Goal: Task Accomplishment & Management: Contribute content

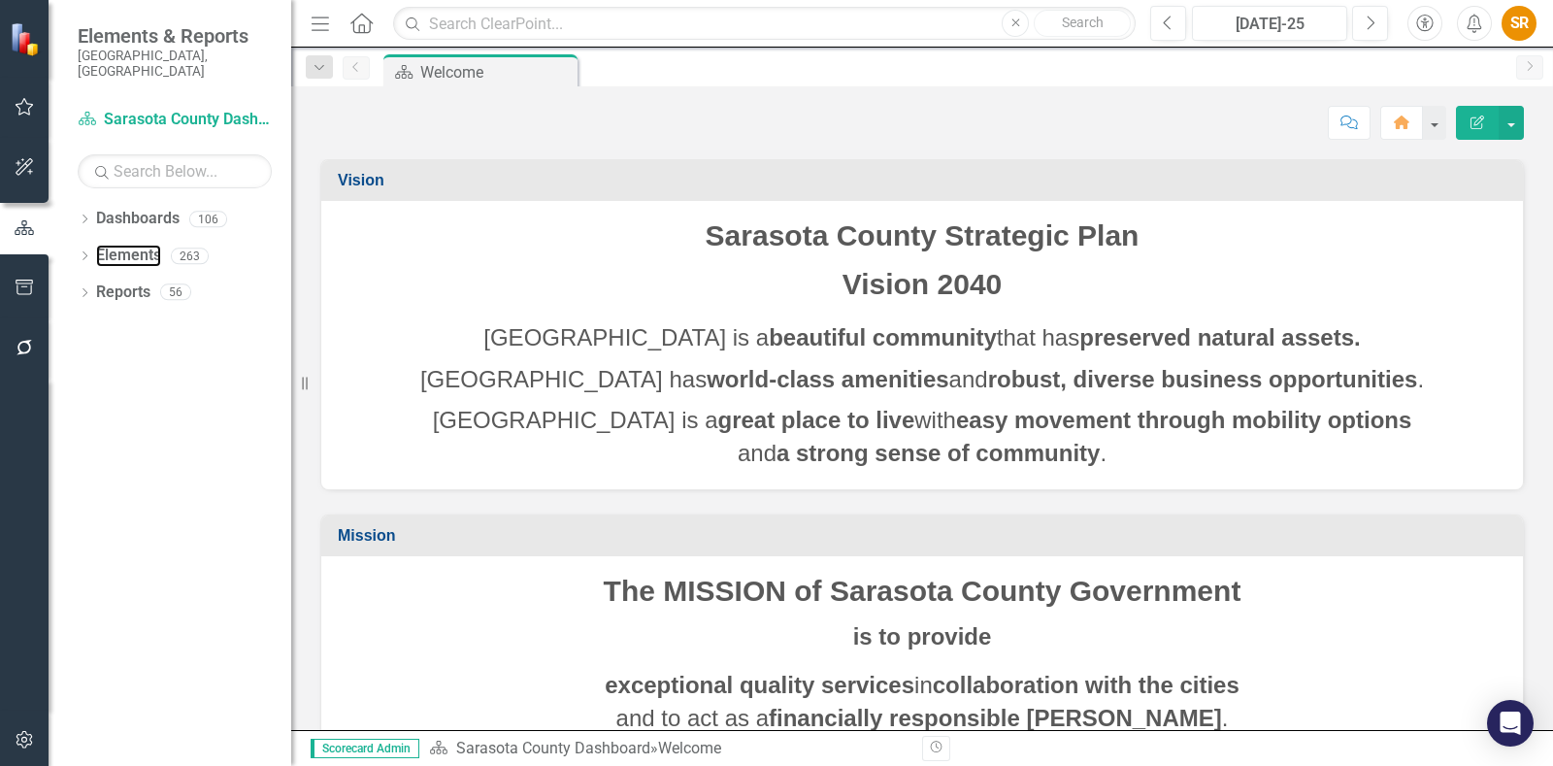
drag, startPoint x: 119, startPoint y: 229, endPoint x: 294, endPoint y: 249, distance: 175.9
click at [119, 245] on link "Elements" at bounding box center [128, 256] width 65 height 22
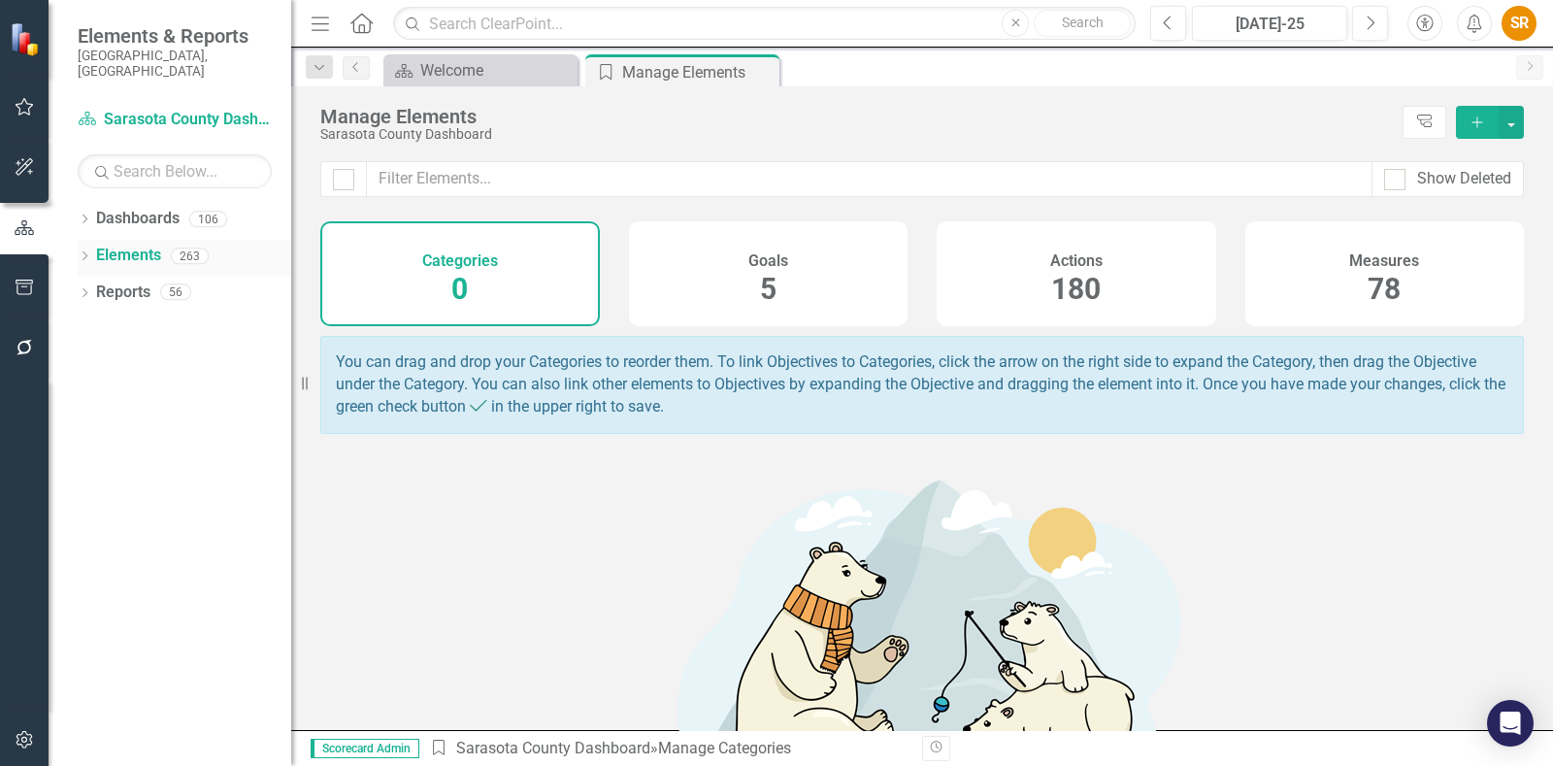
click at [83, 240] on div "Dropdown Elements 263" at bounding box center [185, 258] width 214 height 37
click at [83, 251] on icon at bounding box center [85, 255] width 5 height 9
click at [1084, 264] on h4 "Actions" at bounding box center [1076, 260] width 52 height 17
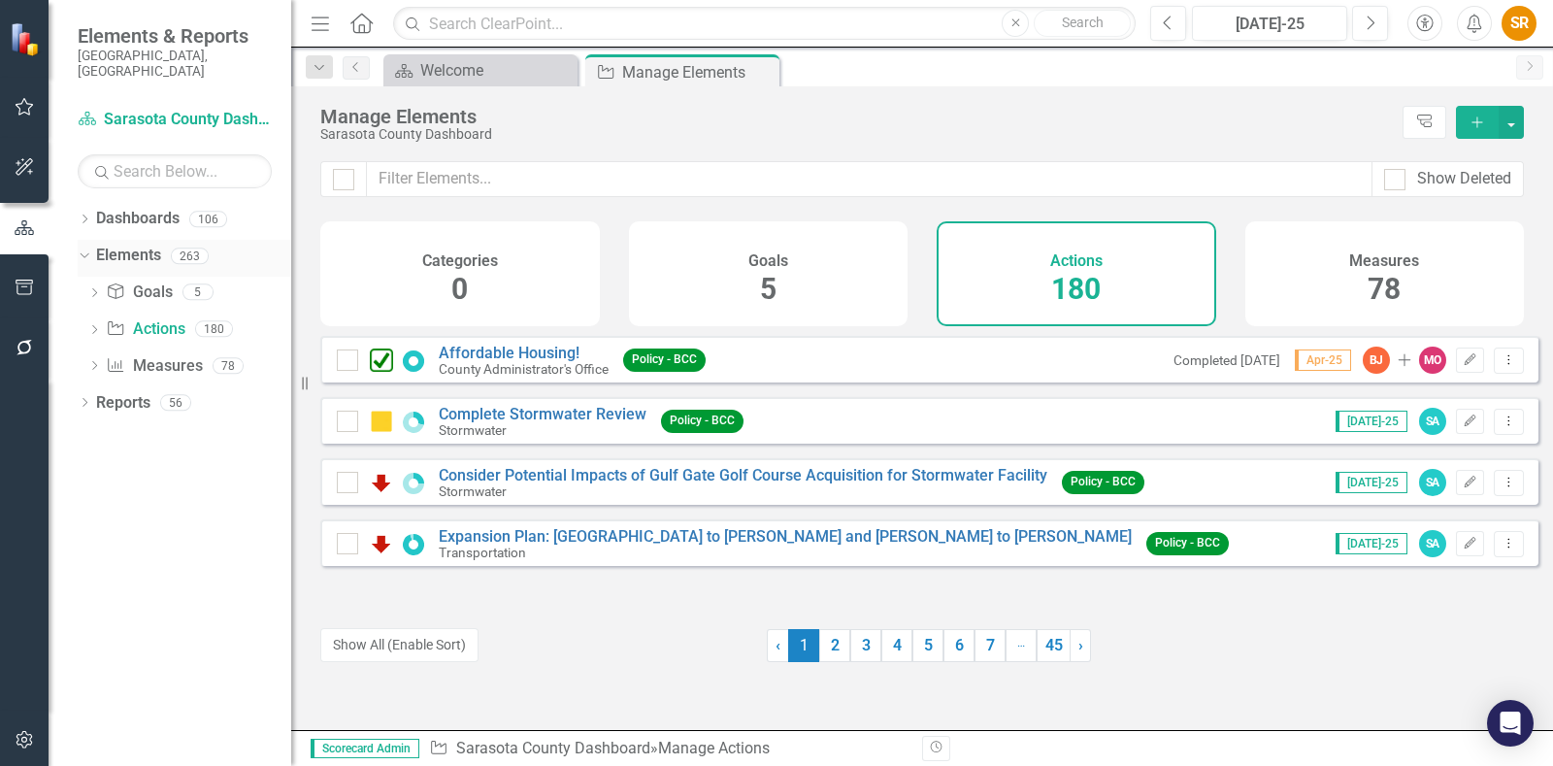
click at [135, 245] on link "Elements" at bounding box center [128, 256] width 65 height 22
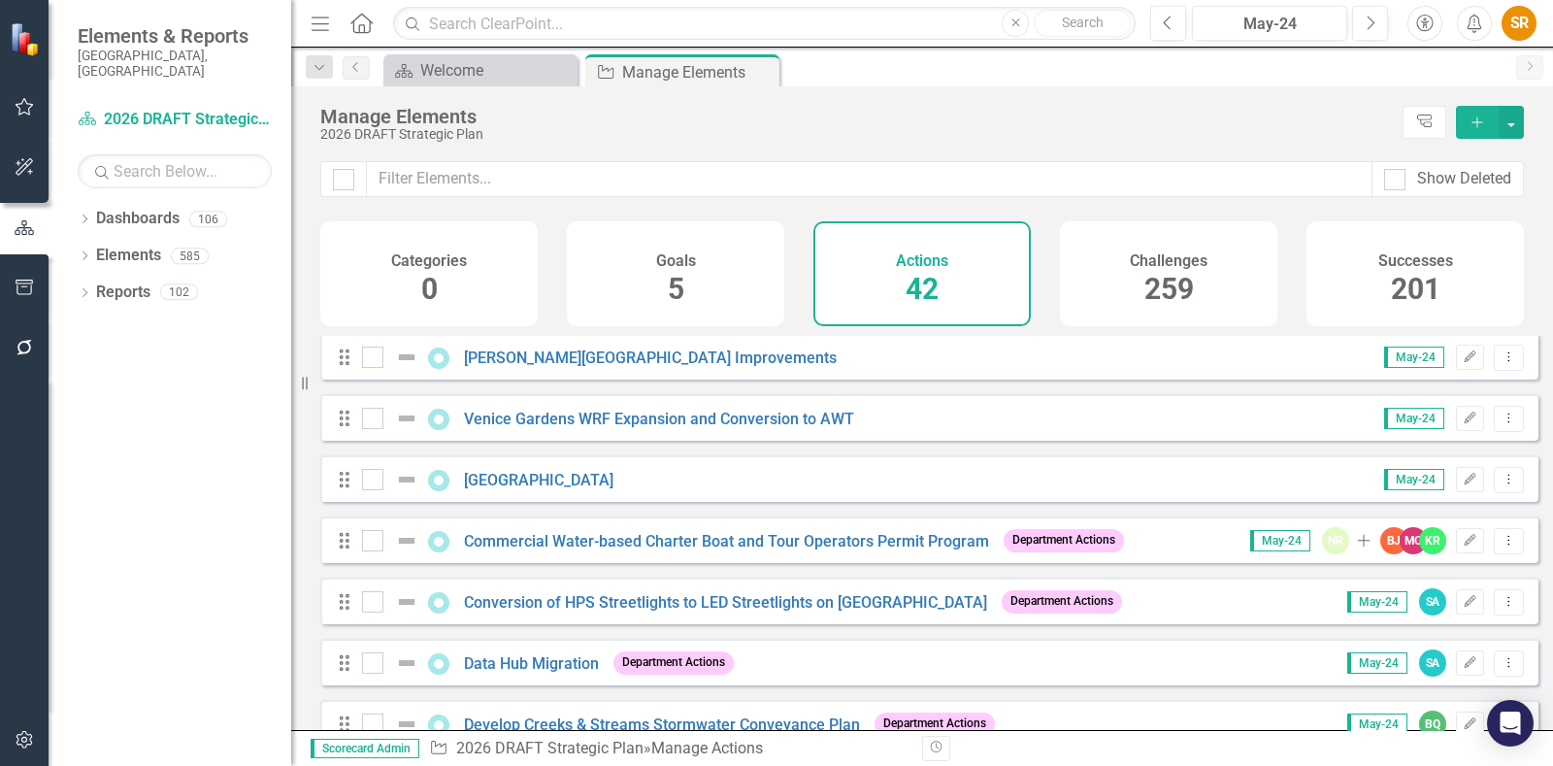
scroll to position [970, 0]
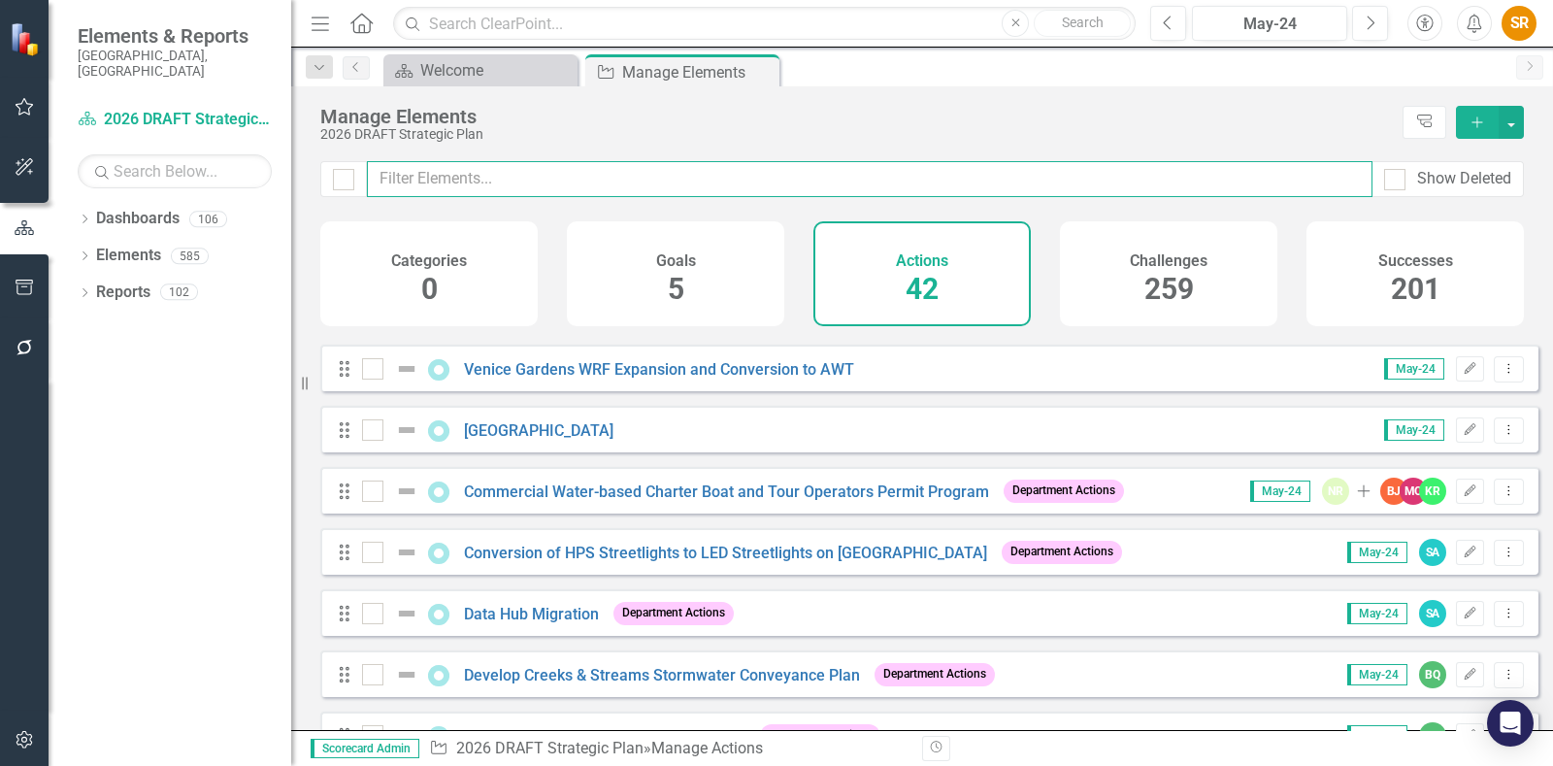
click at [557, 176] on input "text" at bounding box center [870, 179] width 1006 height 36
type input "c"
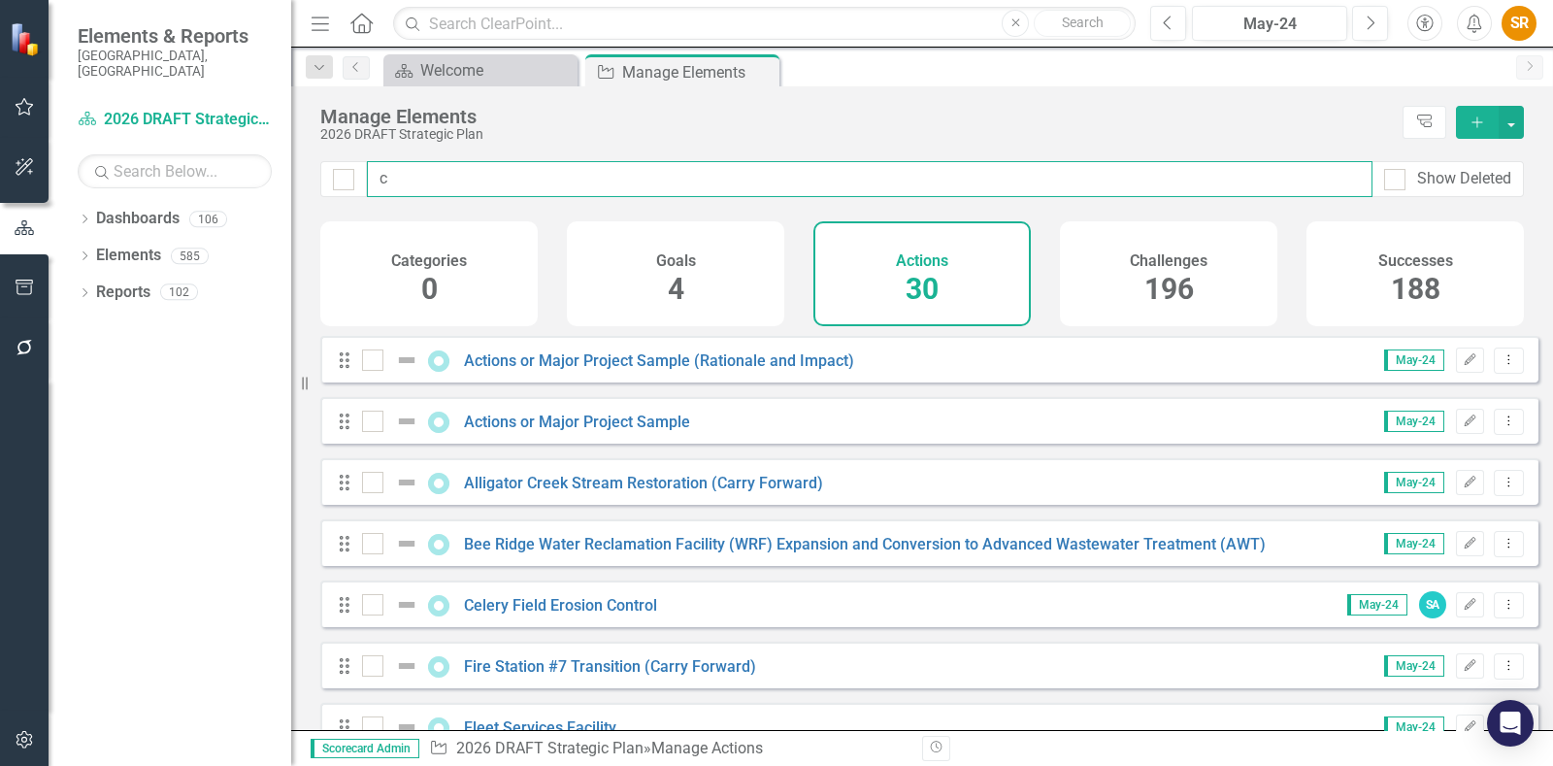
checkbox input "false"
type input "co"
checkbox input "false"
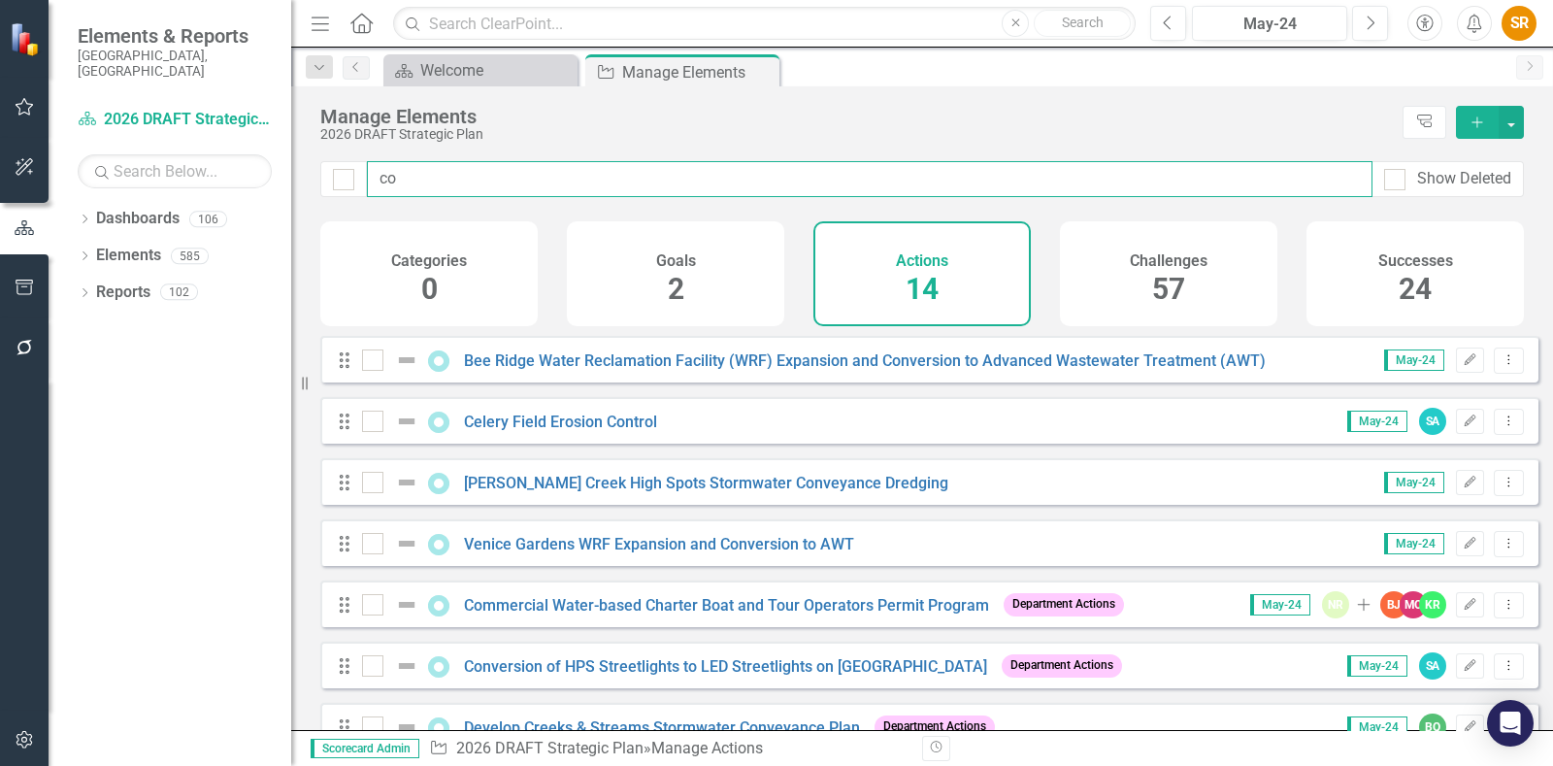
type input "com"
checkbox input "false"
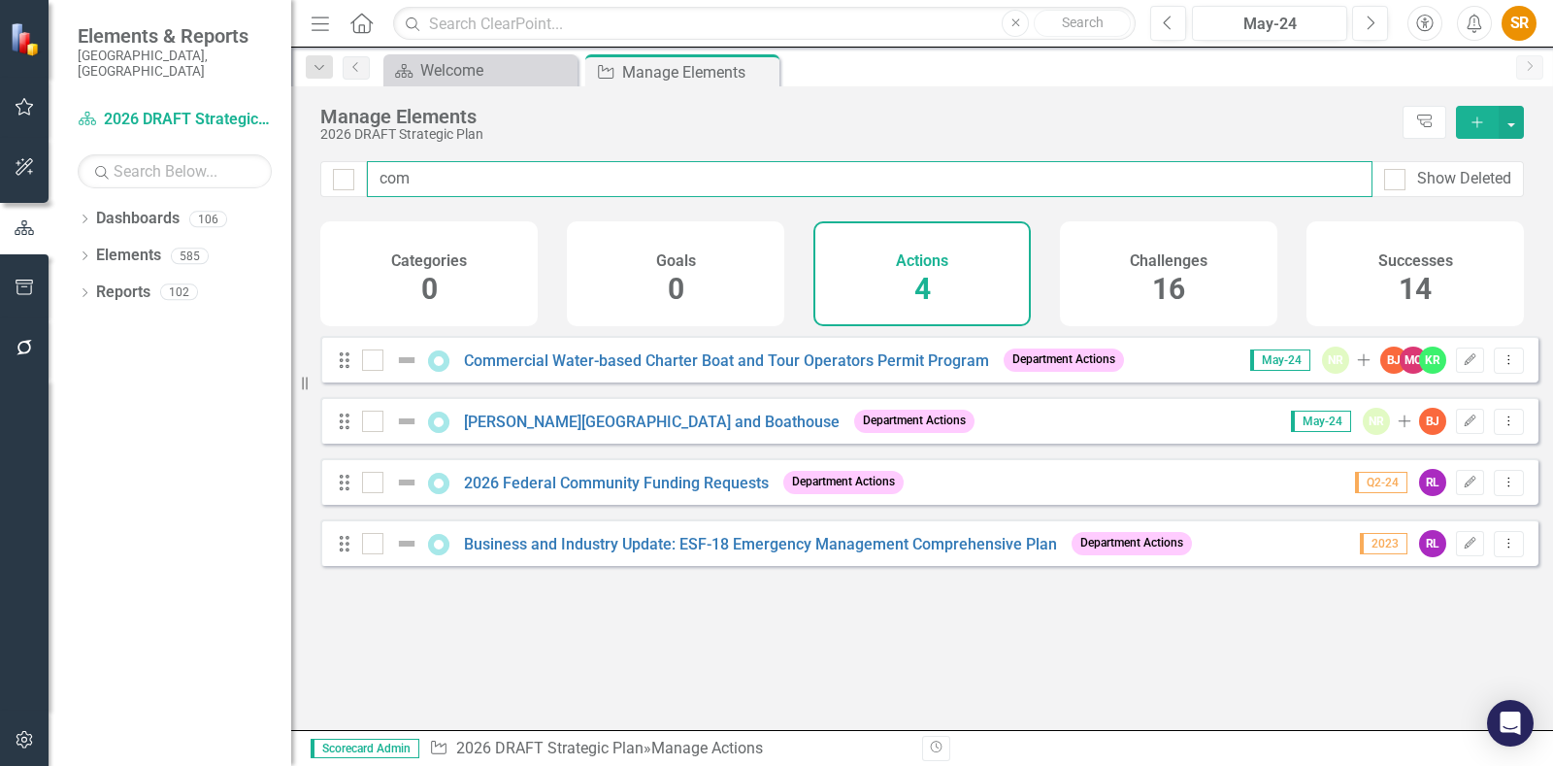
type input "comm"
checkbox input "false"
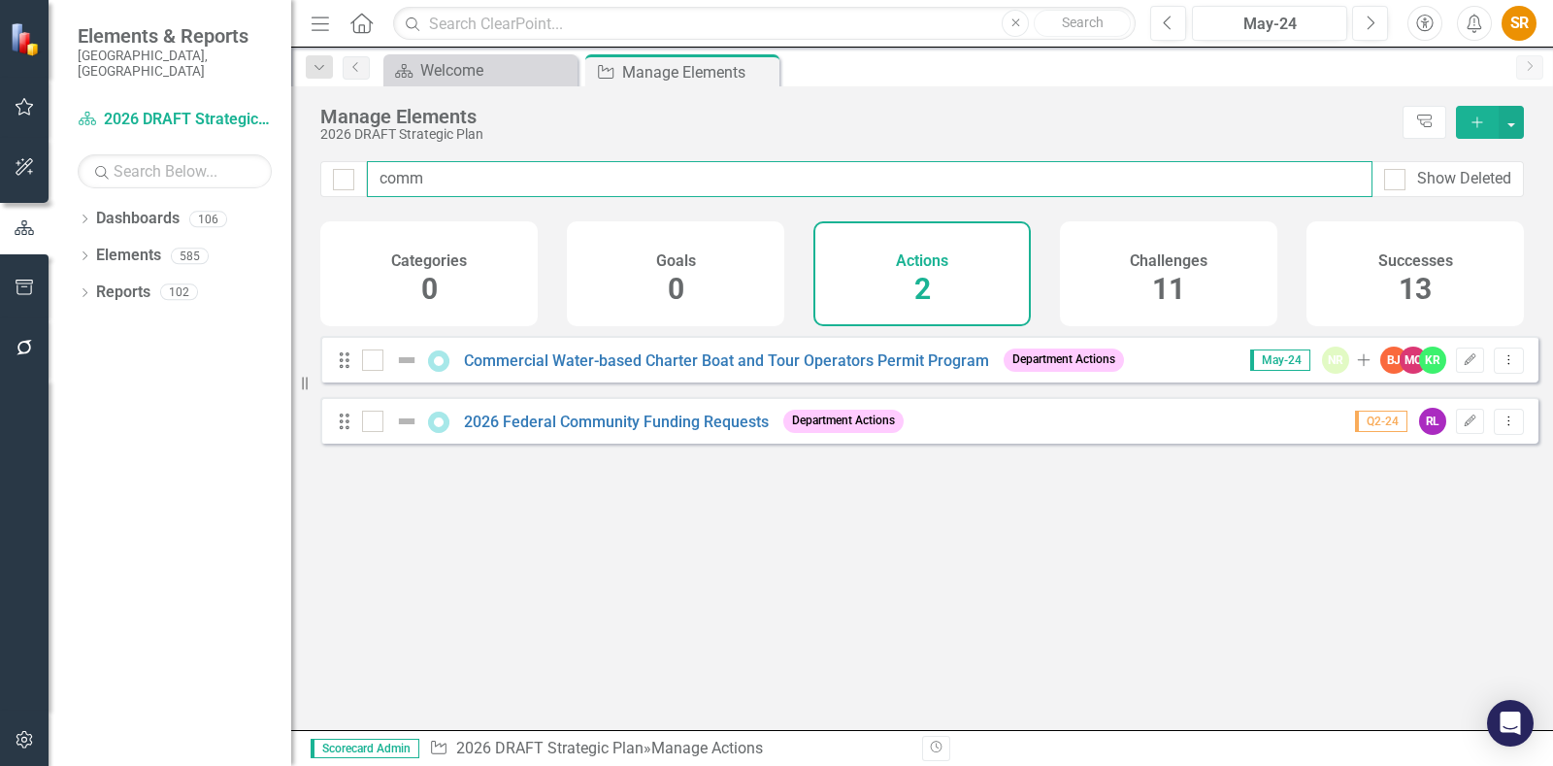
type input "com"
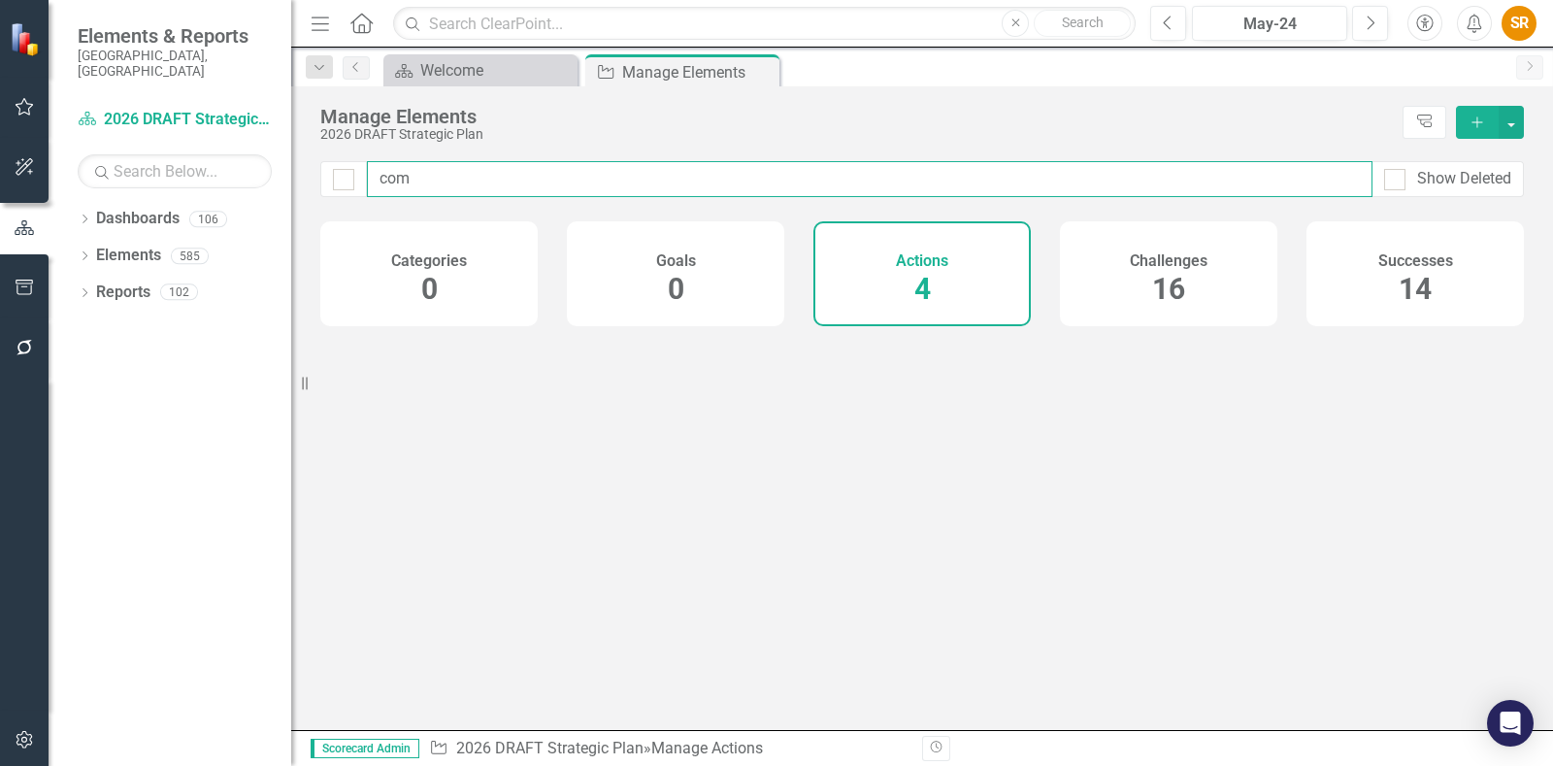
checkbox input "false"
type input "c"
checkbox input "false"
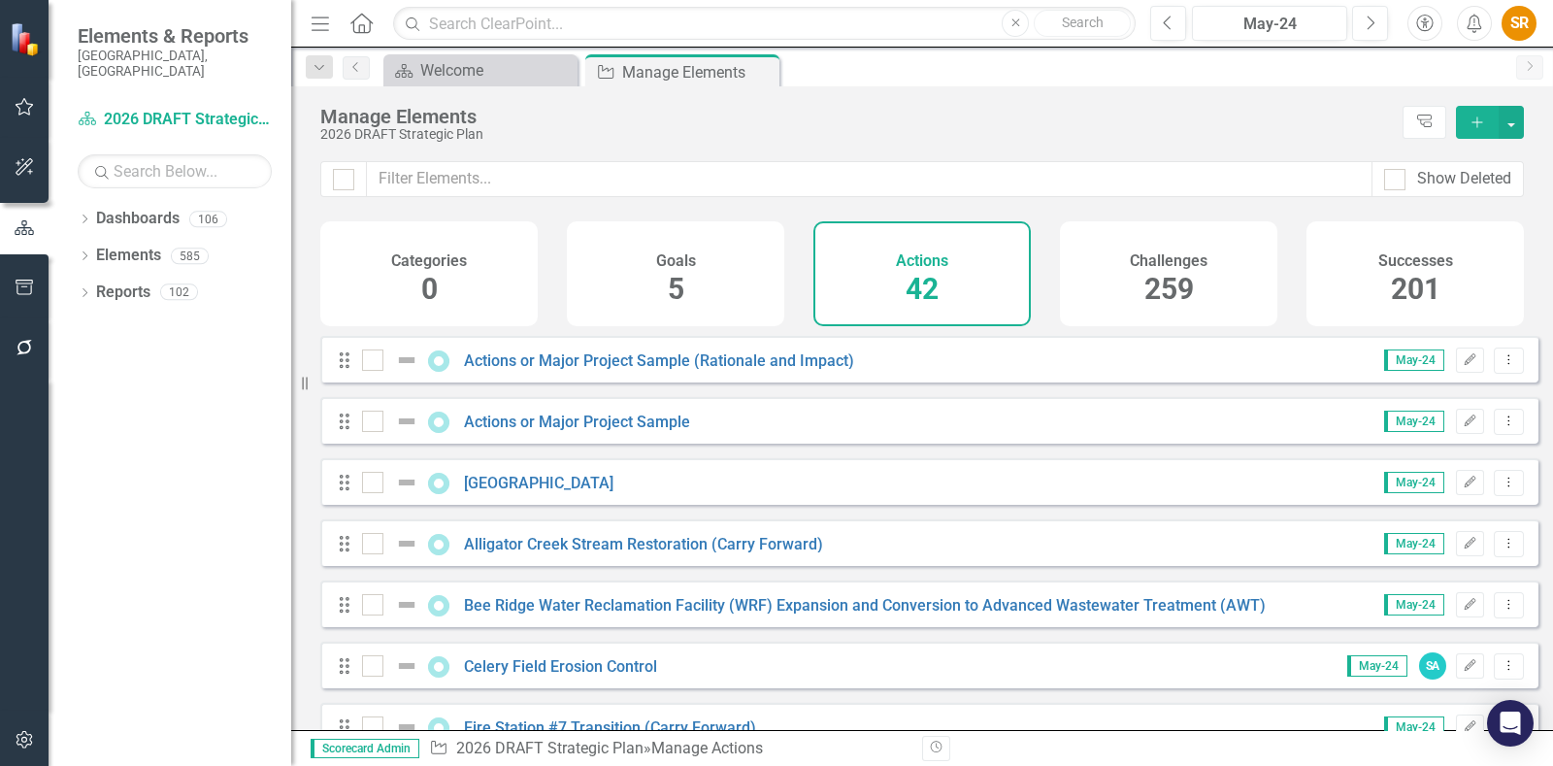
click at [1470, 112] on button "Add" at bounding box center [1477, 122] width 43 height 33
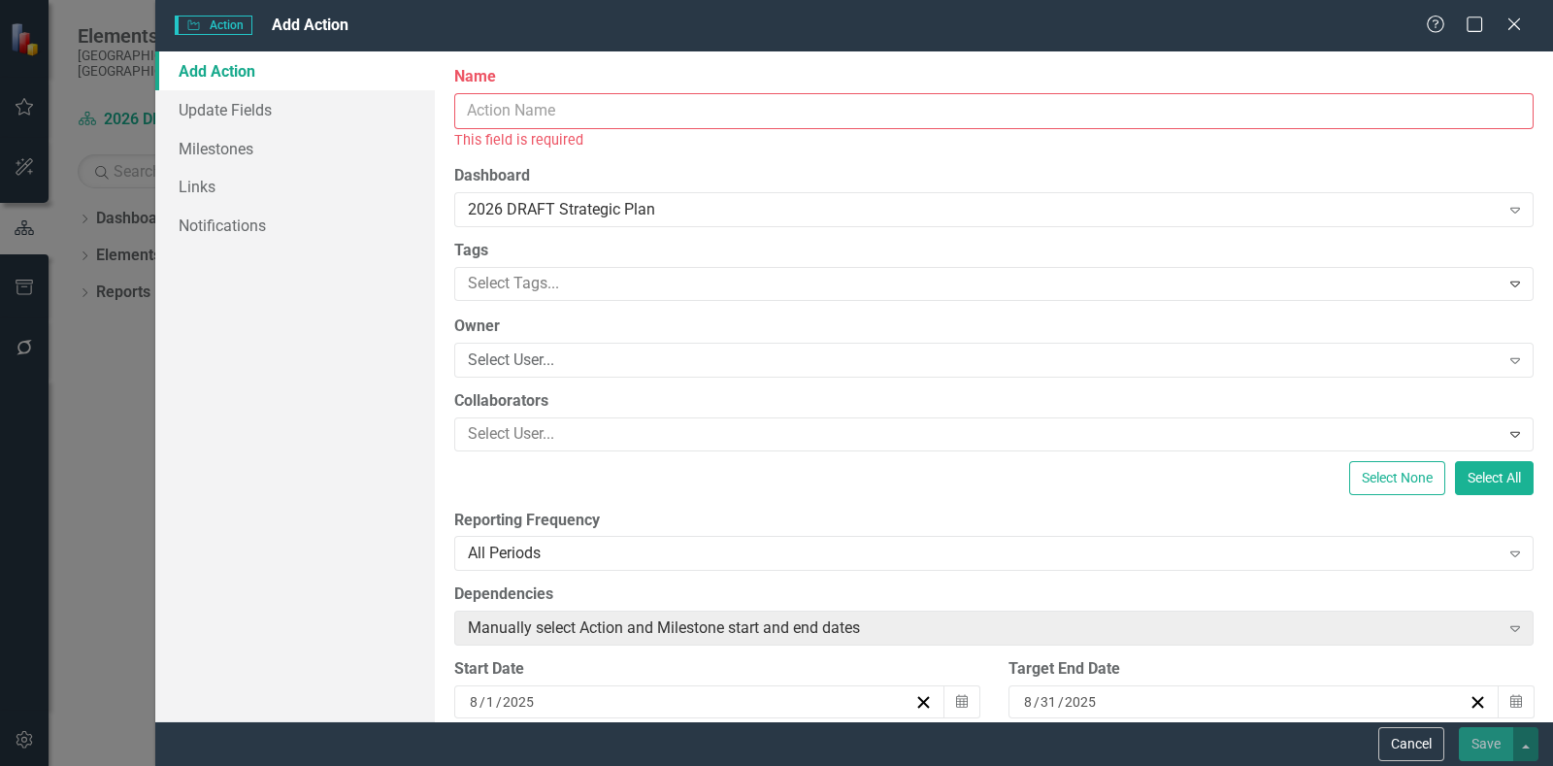
click at [631, 108] on input "Name" at bounding box center [994, 111] width 1080 height 36
click at [599, 109] on input "Name" at bounding box center [994, 111] width 1080 height 36
paste input "Public Records Refresher Training"
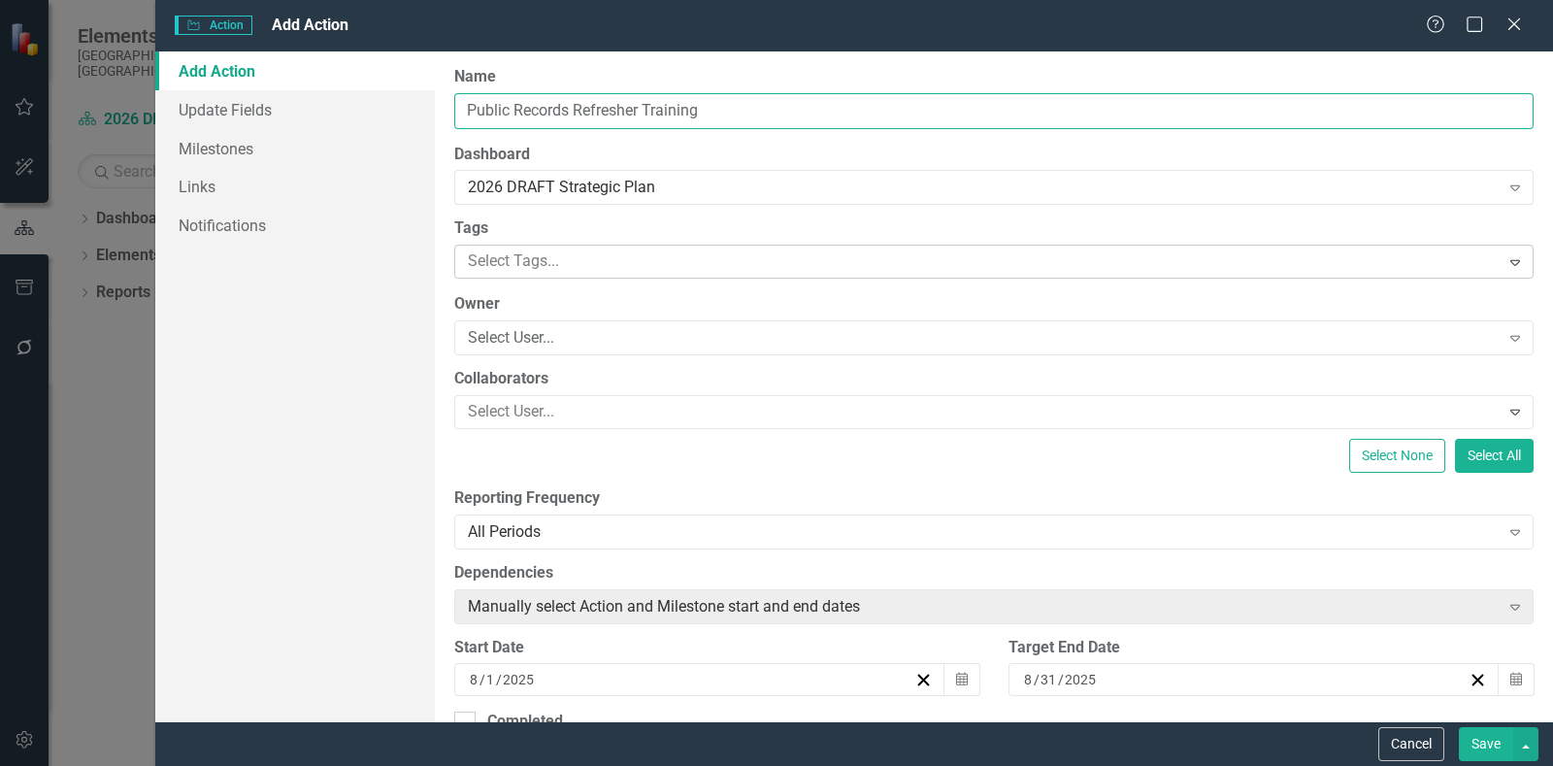
type input "Public Records Refresher Training"
click at [596, 257] on div at bounding box center [980, 262] width 1040 height 26
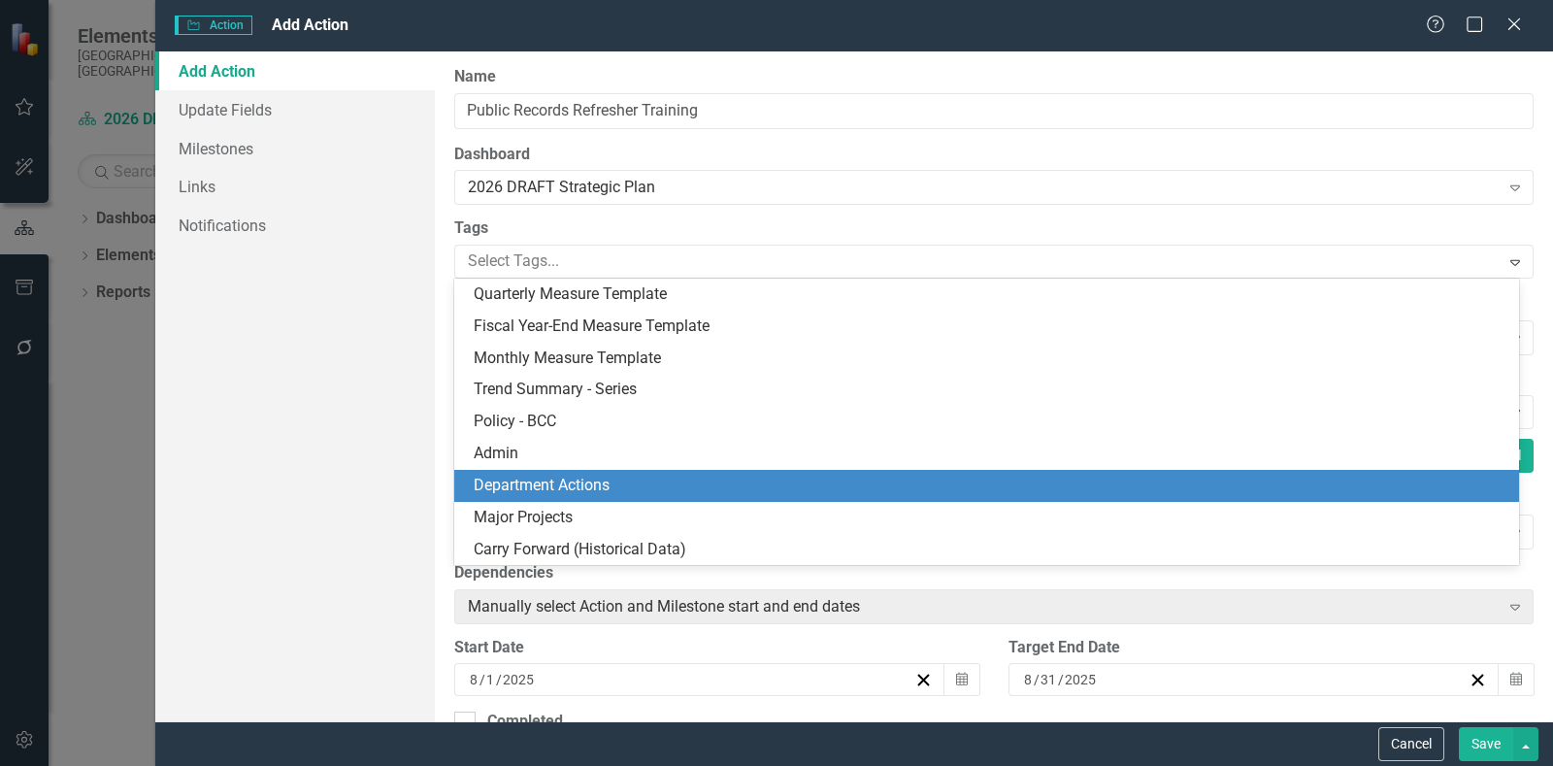
click at [634, 478] on div "Department Actions" at bounding box center [991, 486] width 1034 height 22
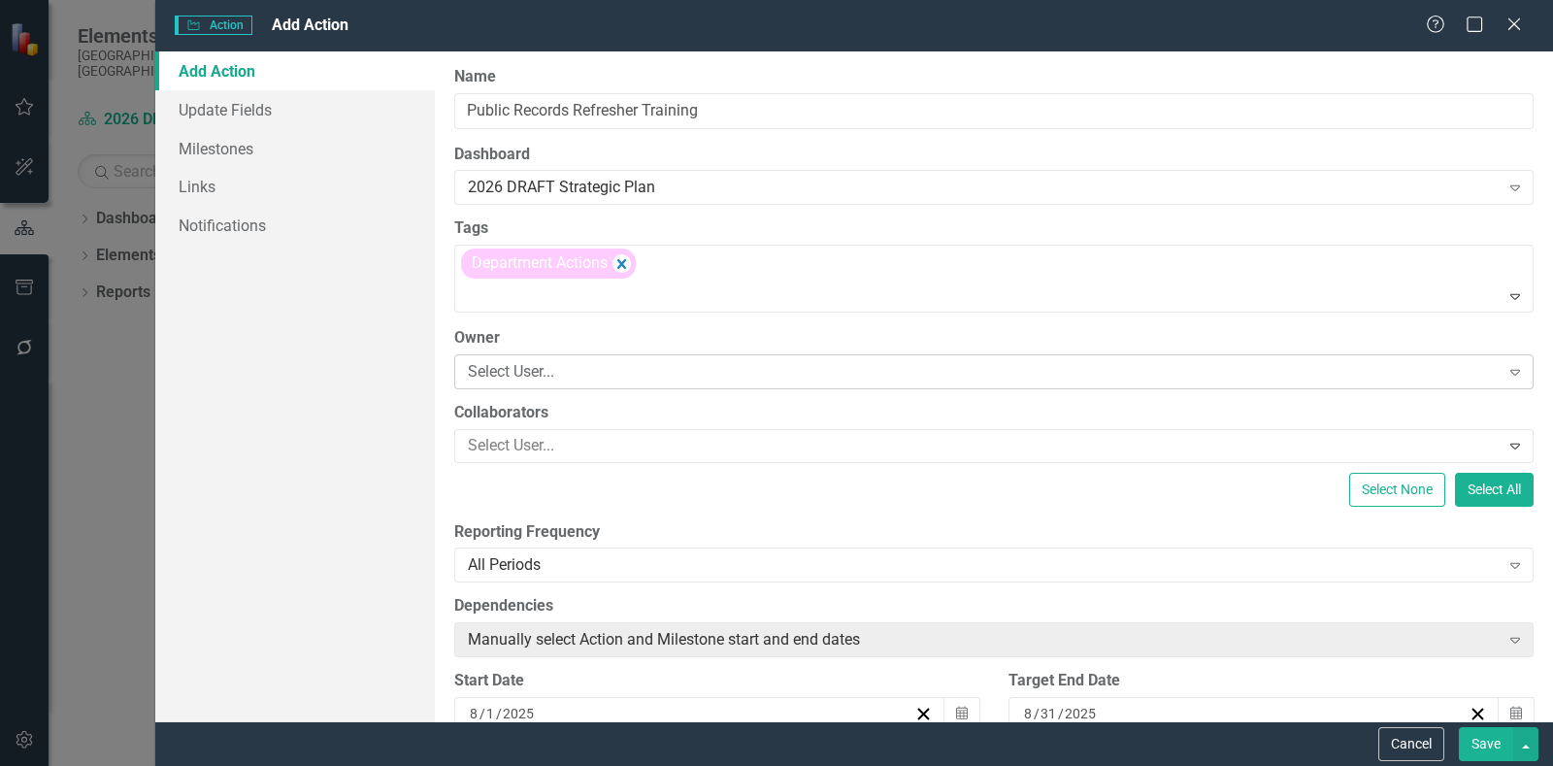
click at [610, 364] on div "Select User..." at bounding box center [984, 371] width 1032 height 22
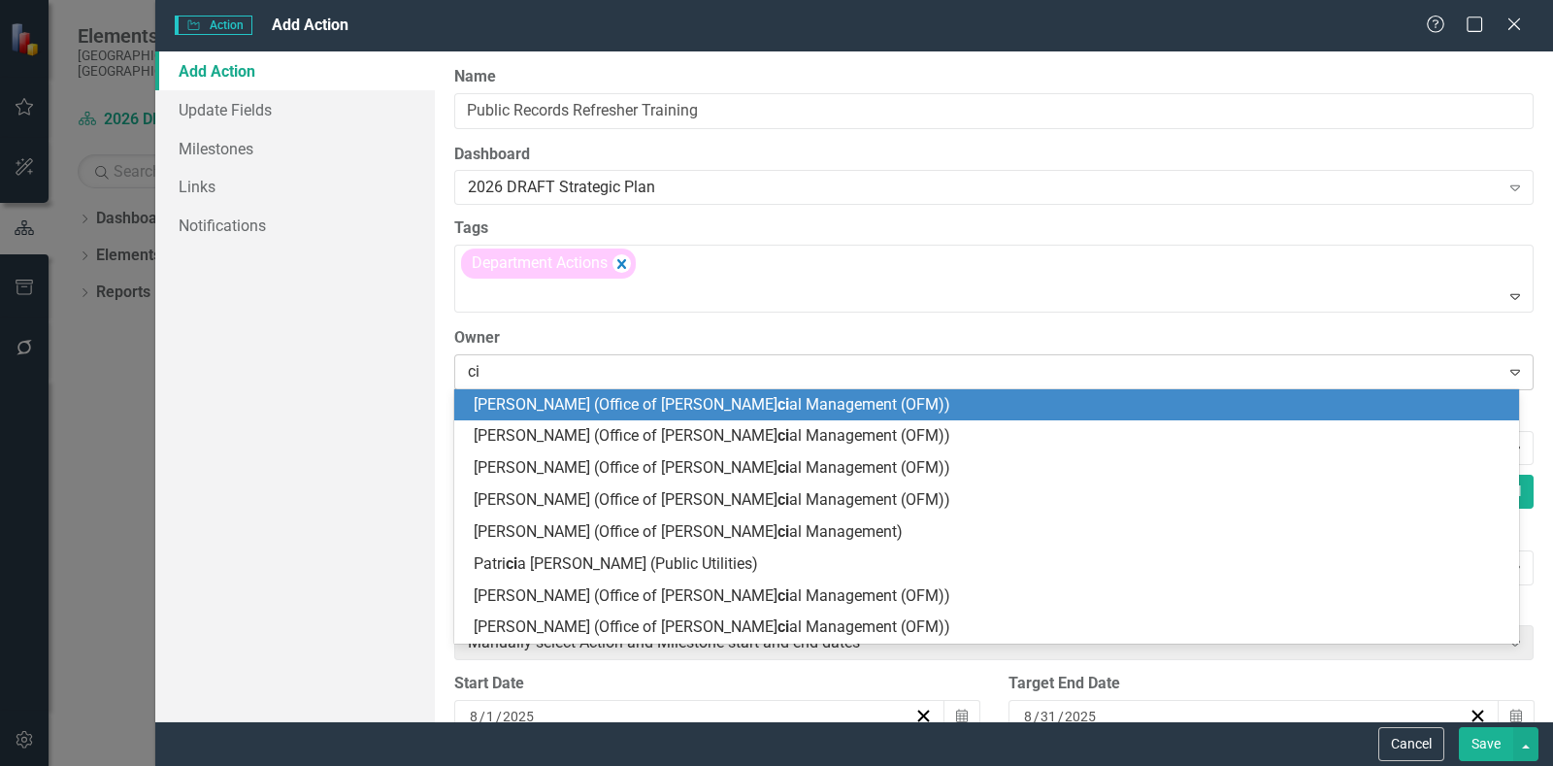
type input "c"
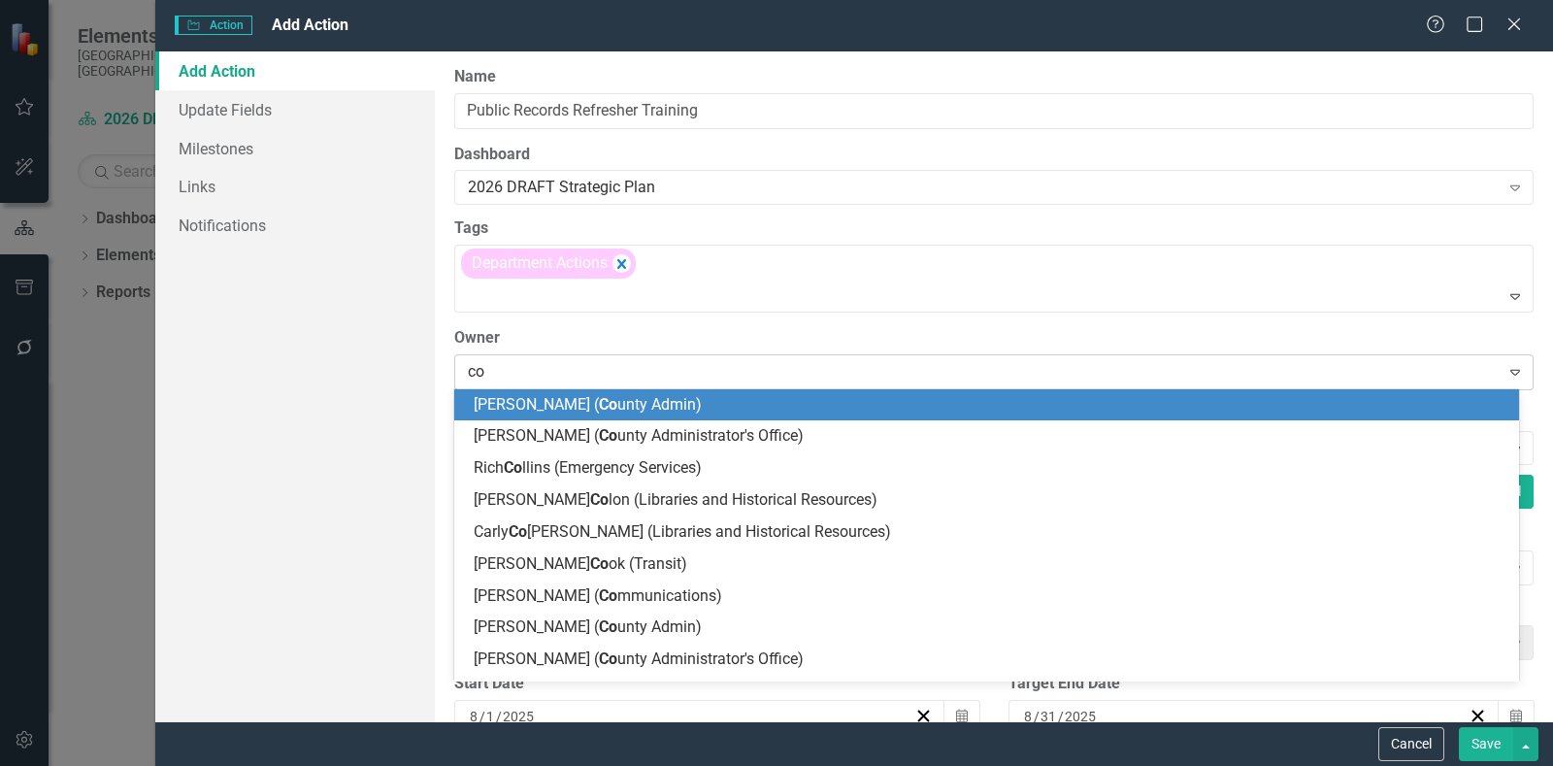
type input "com"
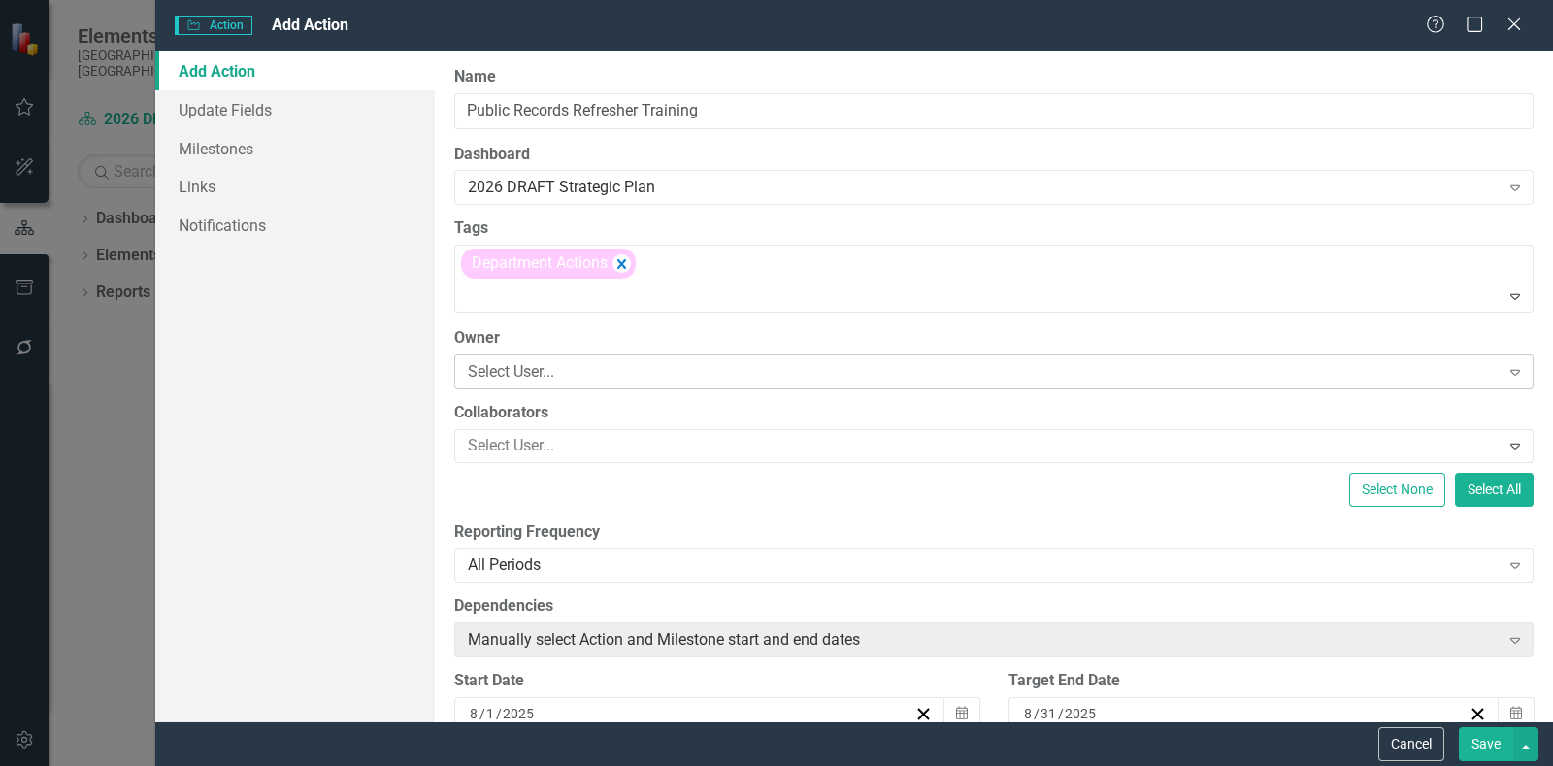
click at [604, 369] on div "Select User..." at bounding box center [984, 371] width 1032 height 22
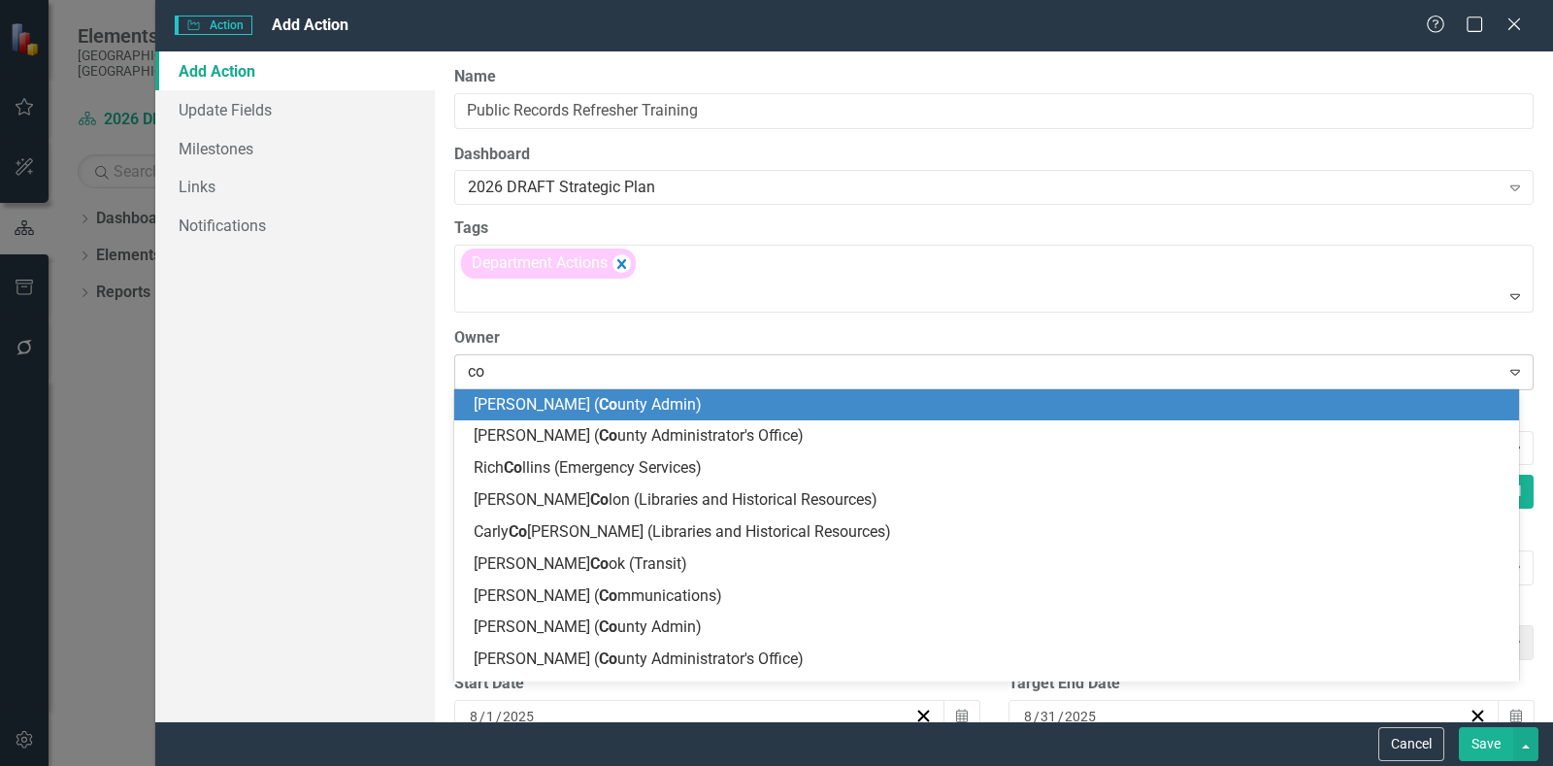
type input "com"
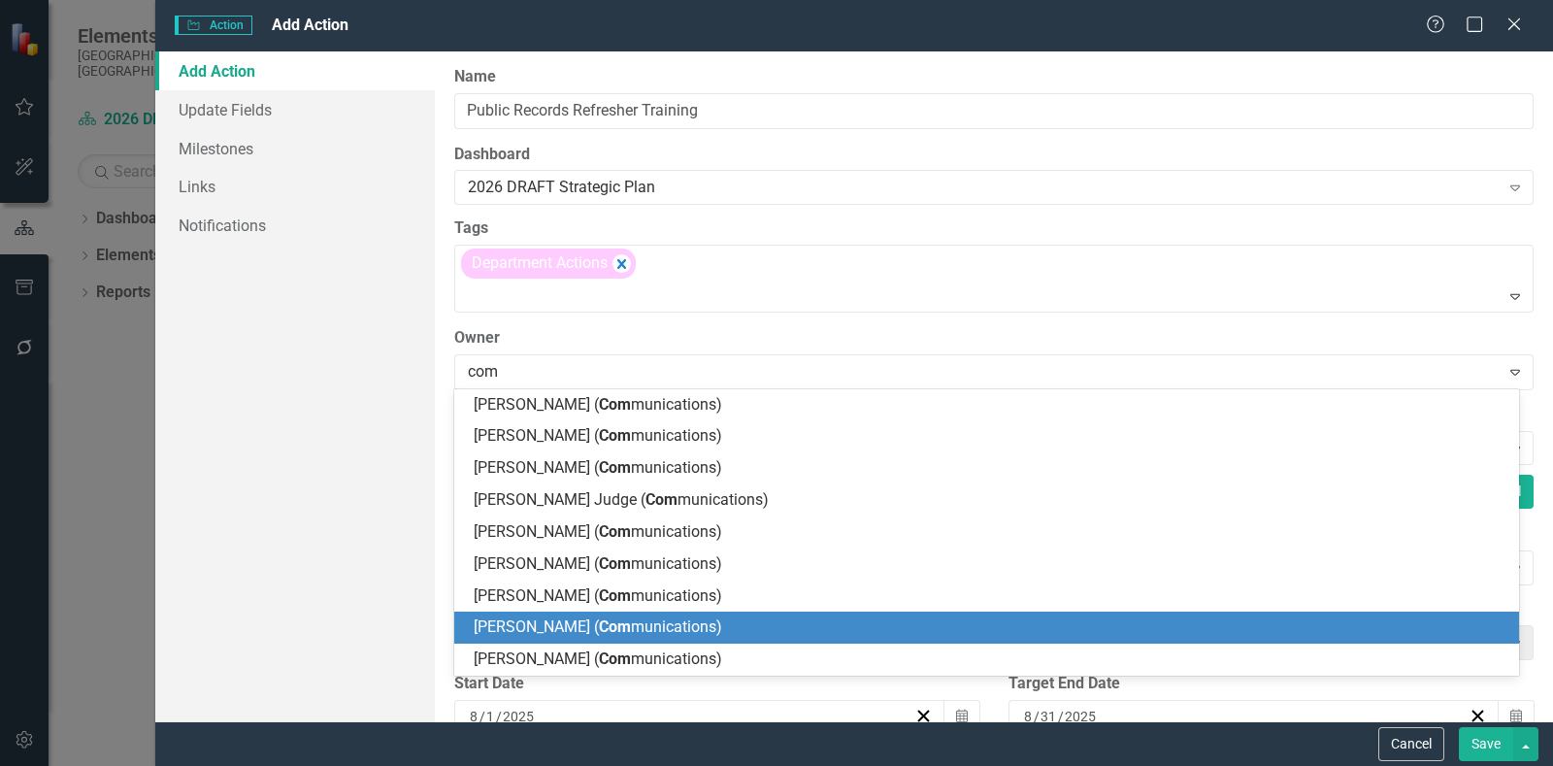
click at [705, 618] on span "[PERSON_NAME] ( Com munications)" at bounding box center [598, 626] width 249 height 18
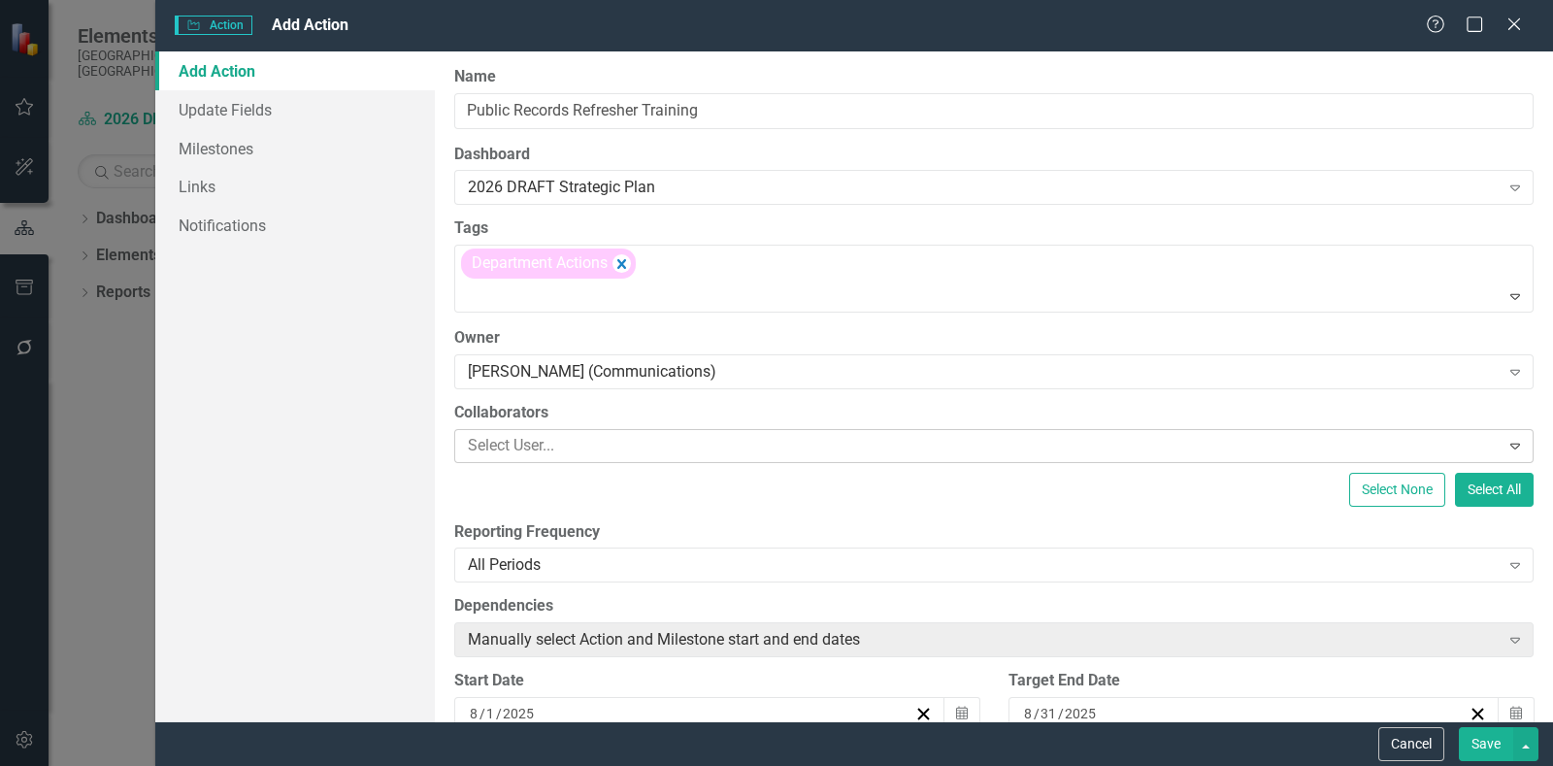
click at [660, 439] on div at bounding box center [980, 446] width 1040 height 26
type input "c"
type input "k"
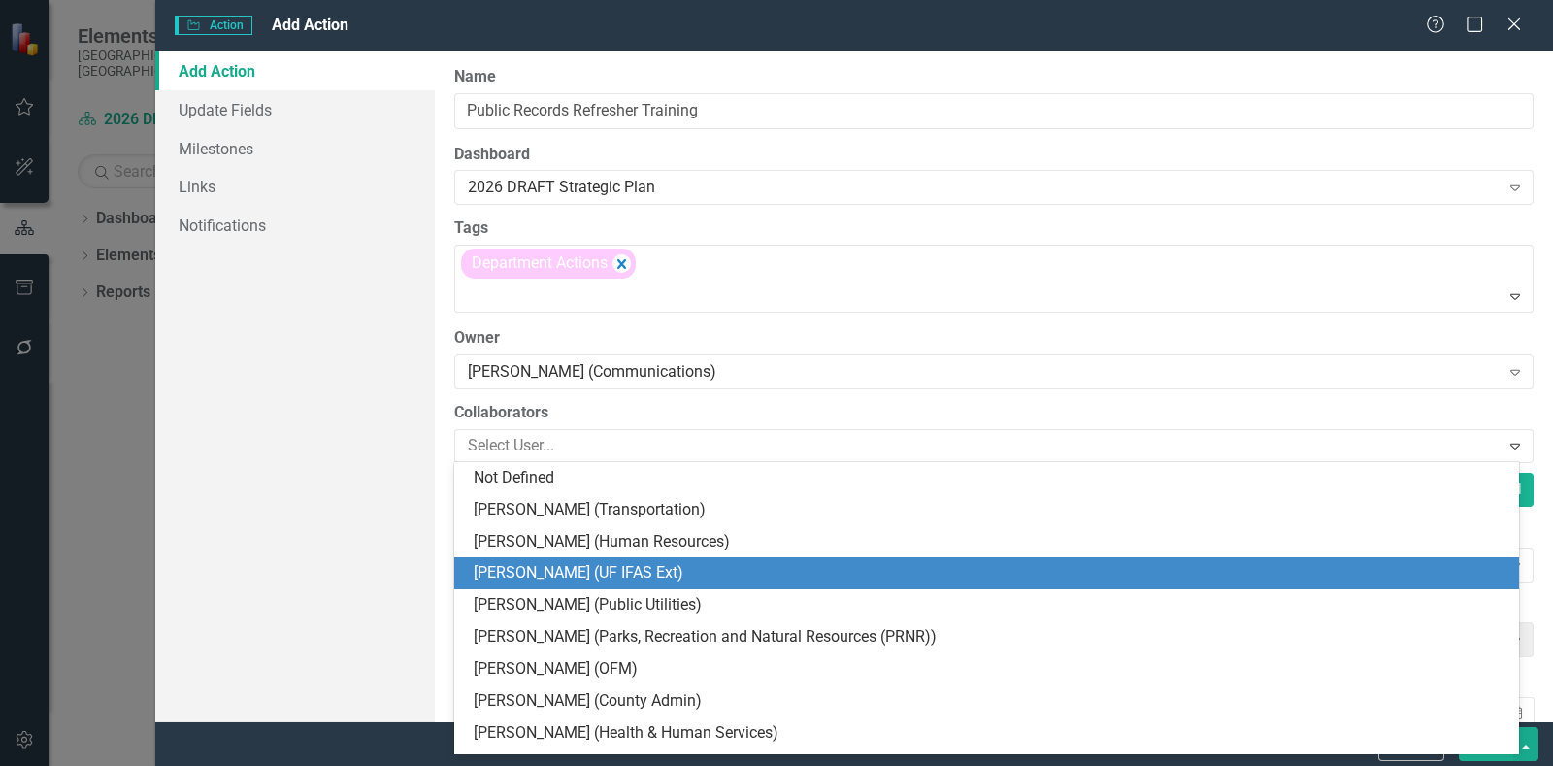
click at [364, 459] on div "Add Action Update Fields Milestones Links Notifications" at bounding box center [295, 386] width 280 height 670
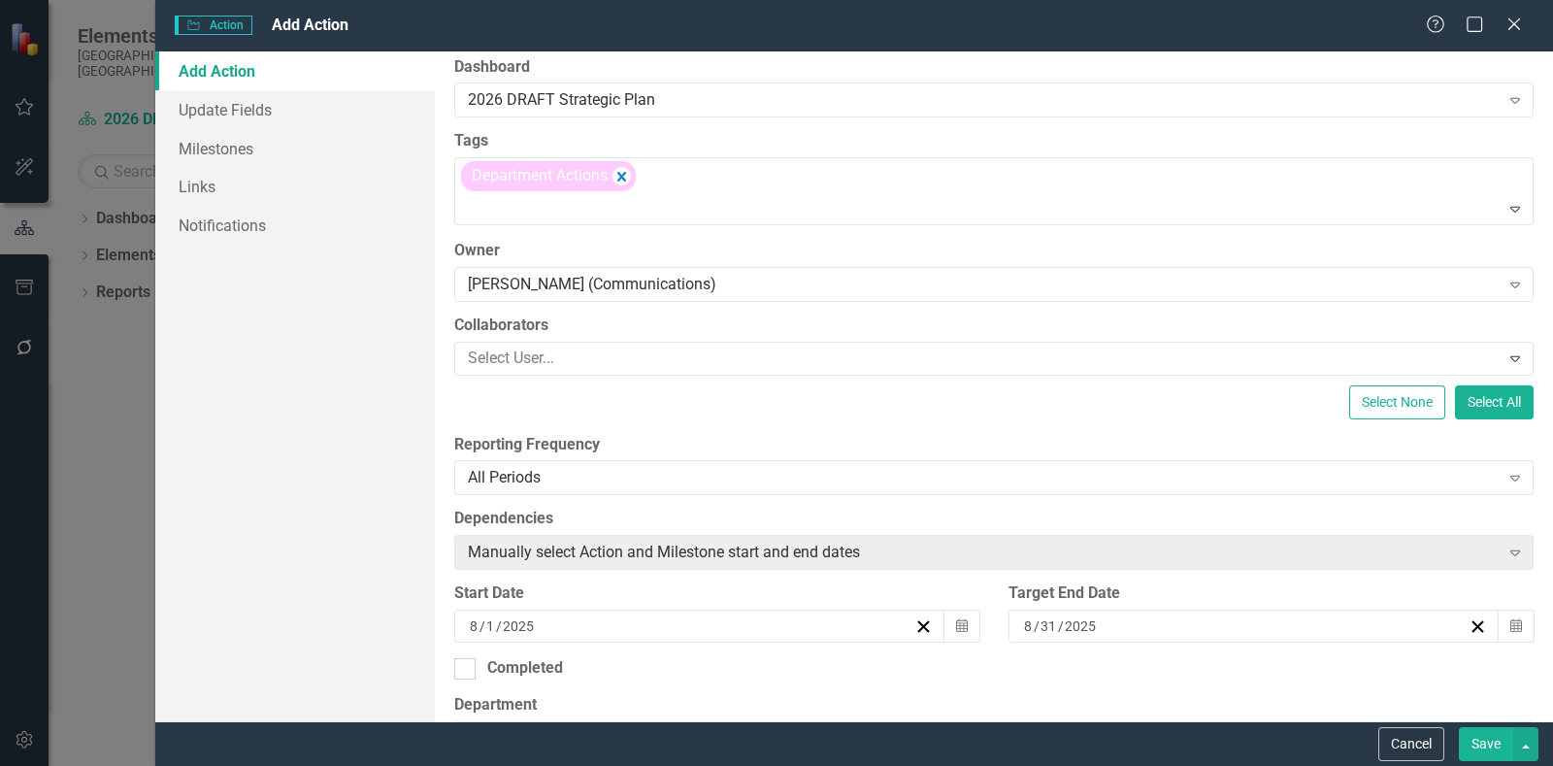
scroll to position [0, 0]
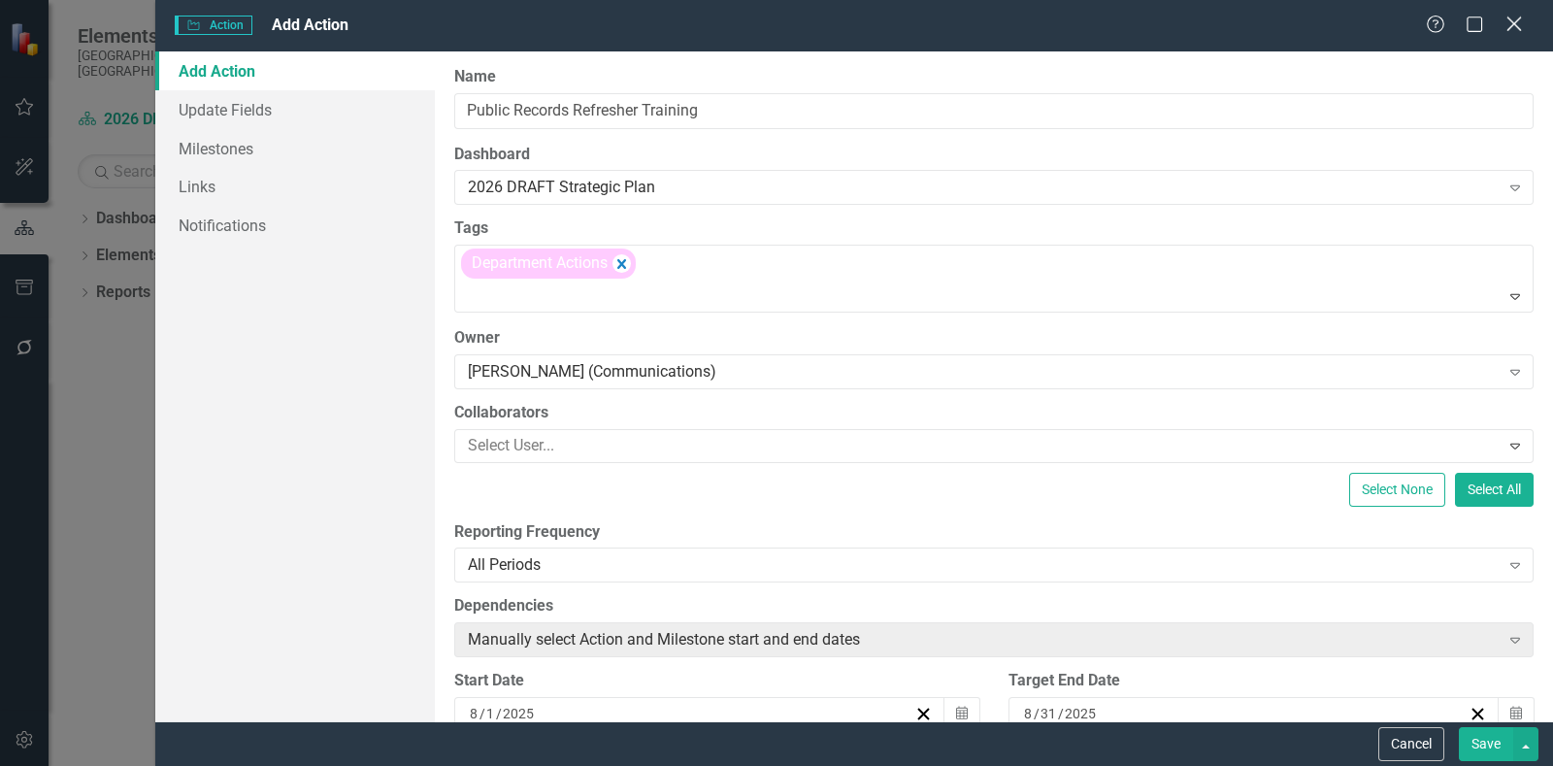
click at [1520, 25] on icon "Close" at bounding box center [1514, 24] width 24 height 18
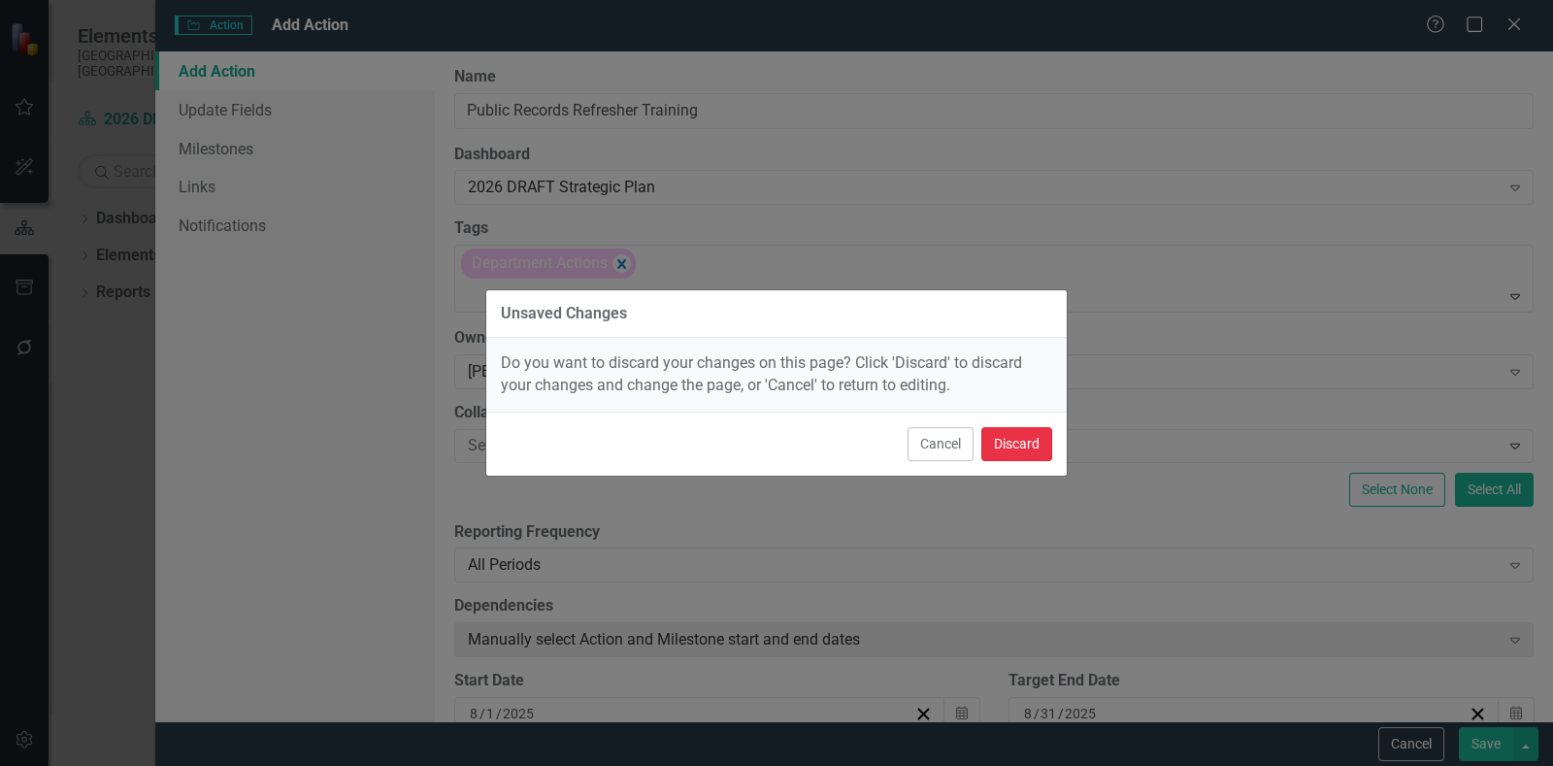
click at [1015, 438] on button "Discard" at bounding box center [1016, 444] width 71 height 34
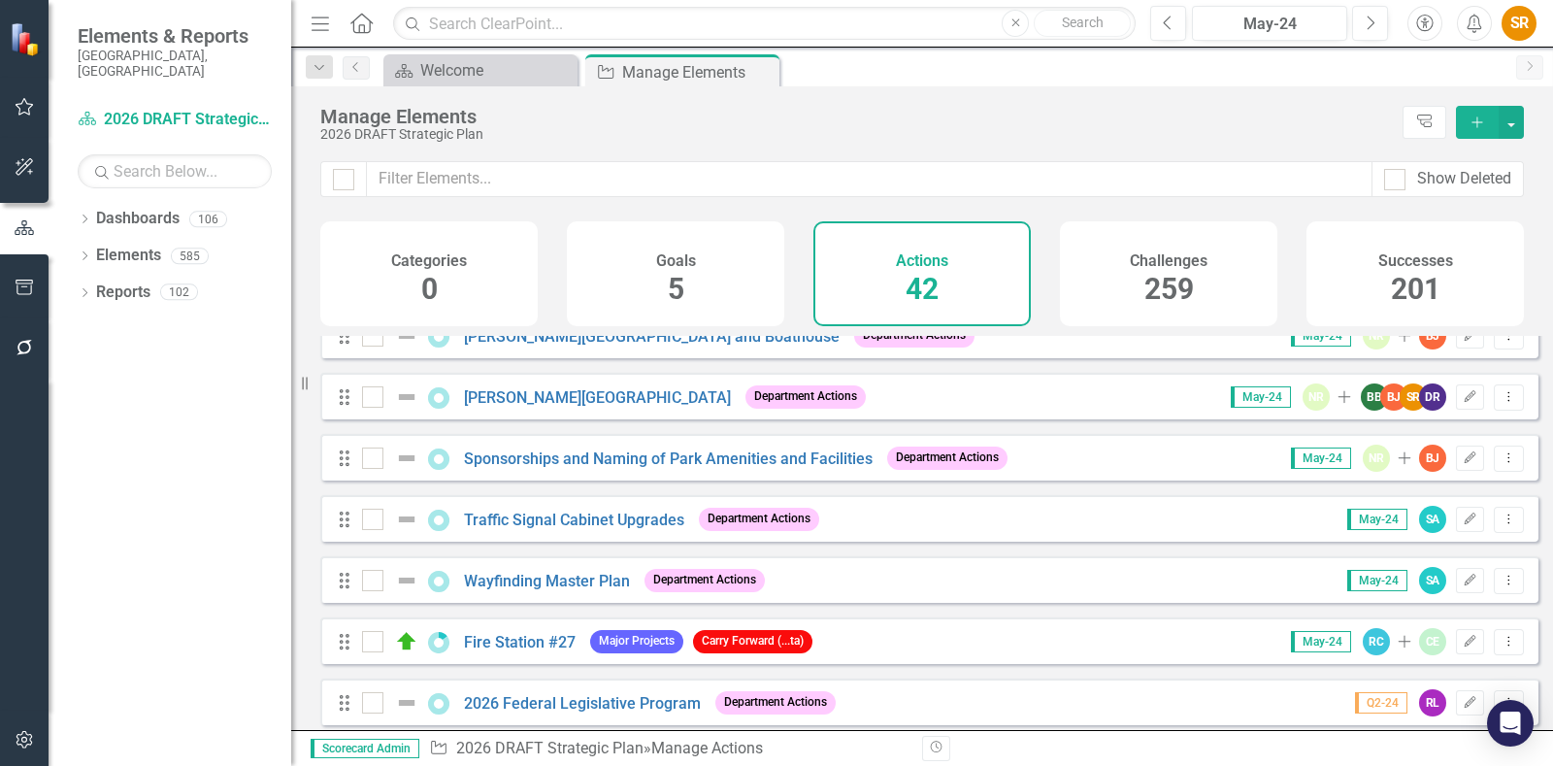
scroll to position [1824, 0]
